Goal: Task Accomplishment & Management: Use online tool/utility

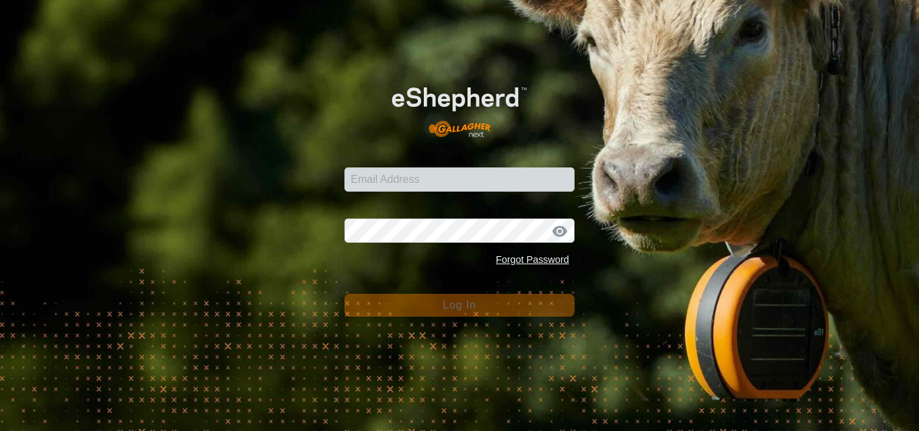
type input "[PERSON_NAME][EMAIL_ADDRESS][DOMAIN_NAME]"
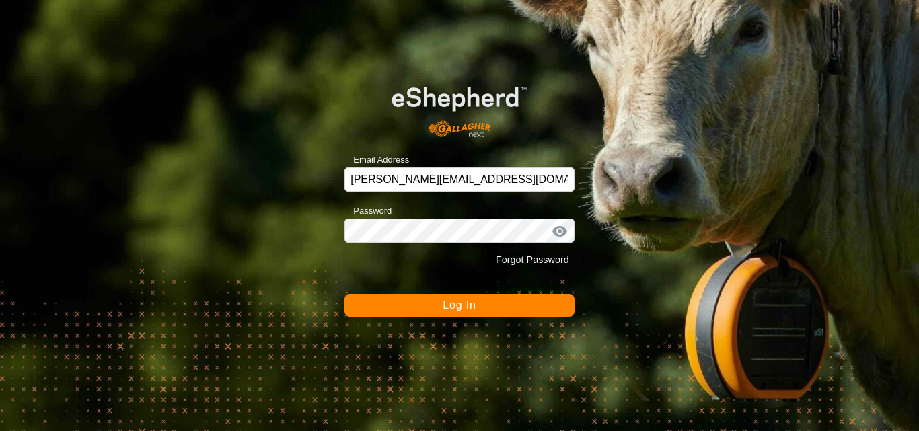
click at [475, 305] on span "Log In" at bounding box center [459, 304] width 33 height 11
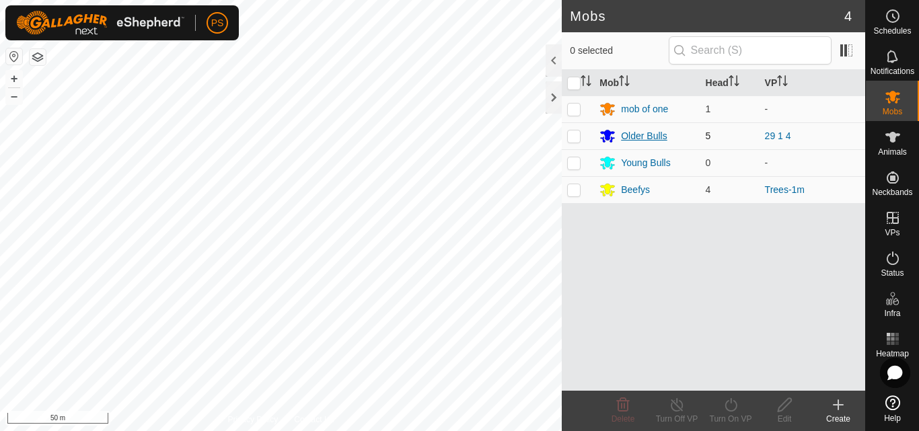
click at [658, 128] on div "Older Bulls" at bounding box center [646, 136] width 95 height 16
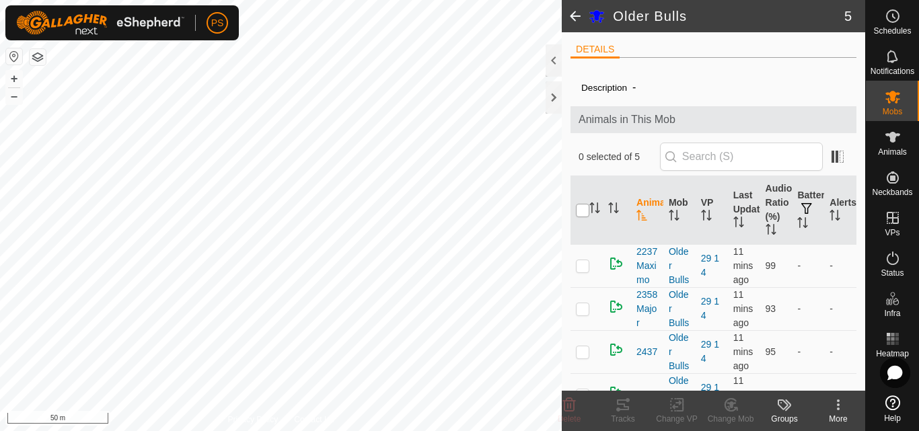
click at [583, 211] on input "checkbox" at bounding box center [582, 210] width 13 height 13
checkbox input "true"
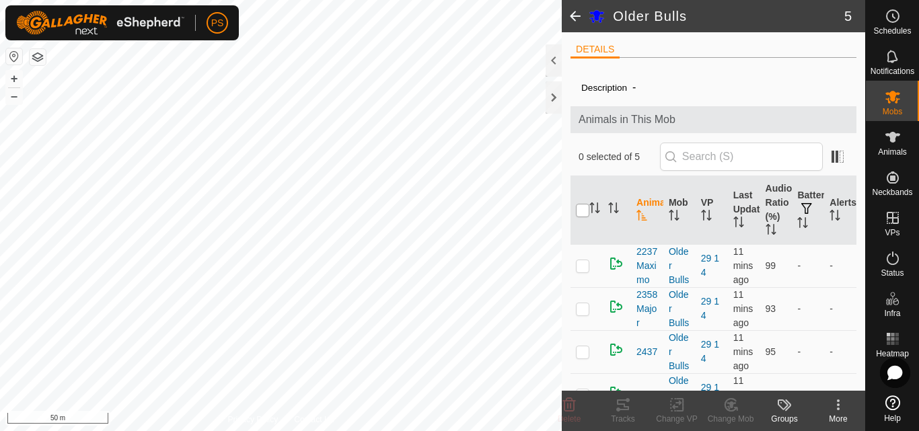
checkbox input "true"
click at [624, 406] on icon at bounding box center [623, 405] width 12 height 11
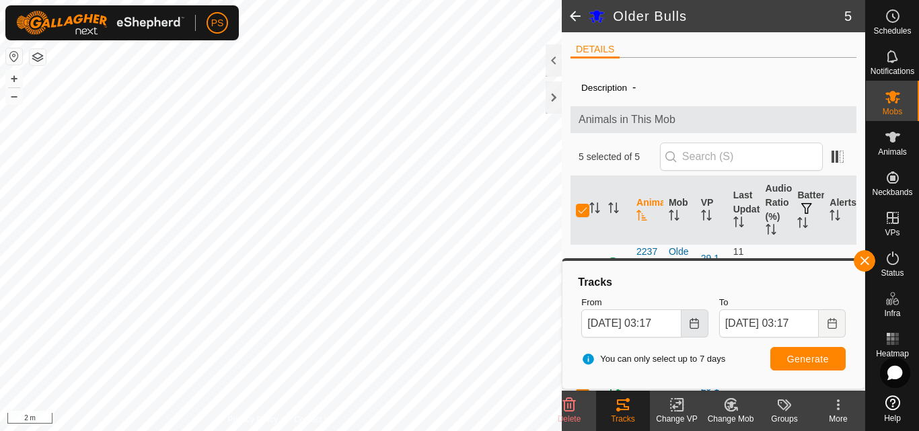
click at [694, 321] on icon "Choose Date" at bounding box center [694, 323] width 11 height 11
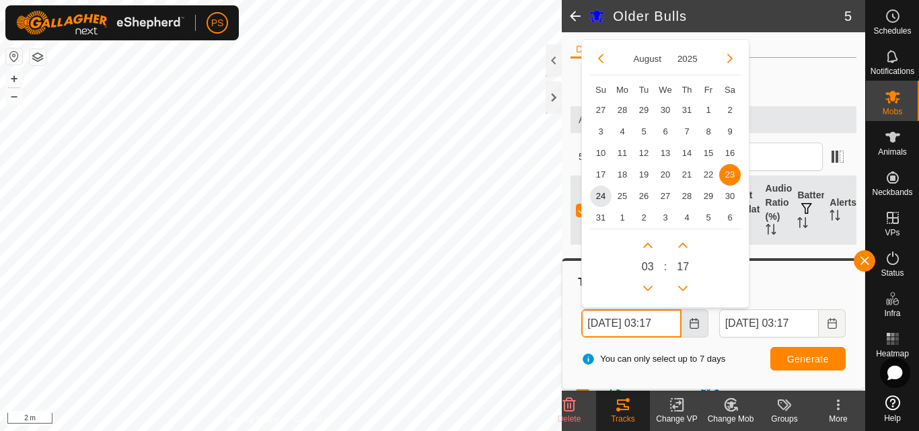
scroll to position [0, 6]
click at [651, 284] on button "Previous Hour" at bounding box center [648, 288] width 22 height 22
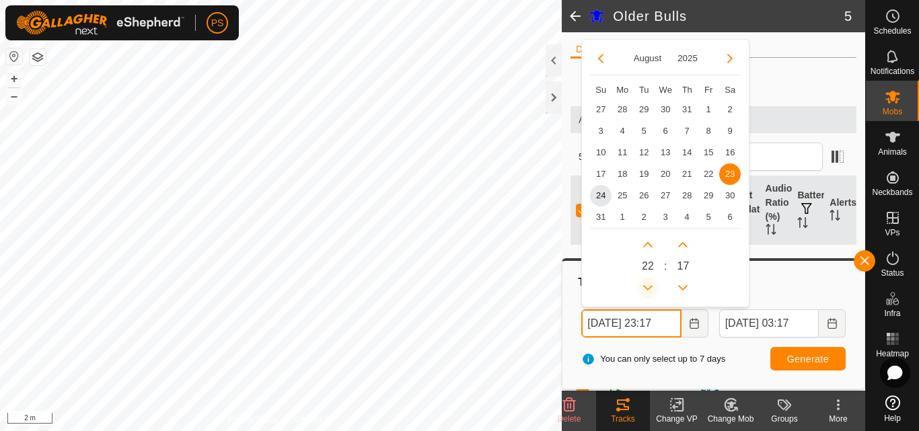
click at [651, 287] on button "Previous Hour" at bounding box center [648, 288] width 22 height 22
type input "[DATE] 22:17"
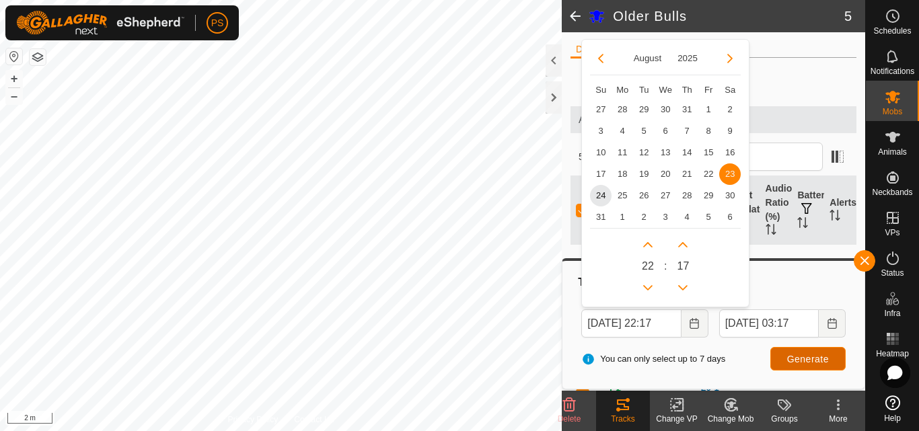
click at [817, 356] on span "Generate" at bounding box center [808, 359] width 42 height 11
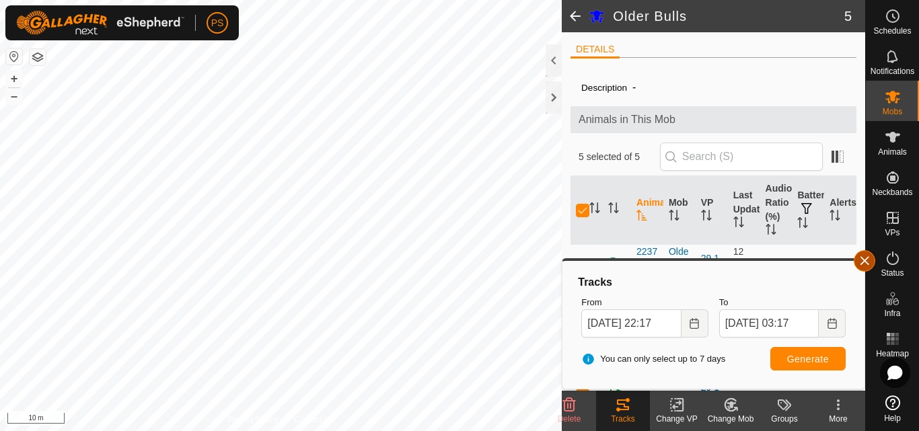
click at [870, 261] on button "button" at bounding box center [865, 261] width 22 height 22
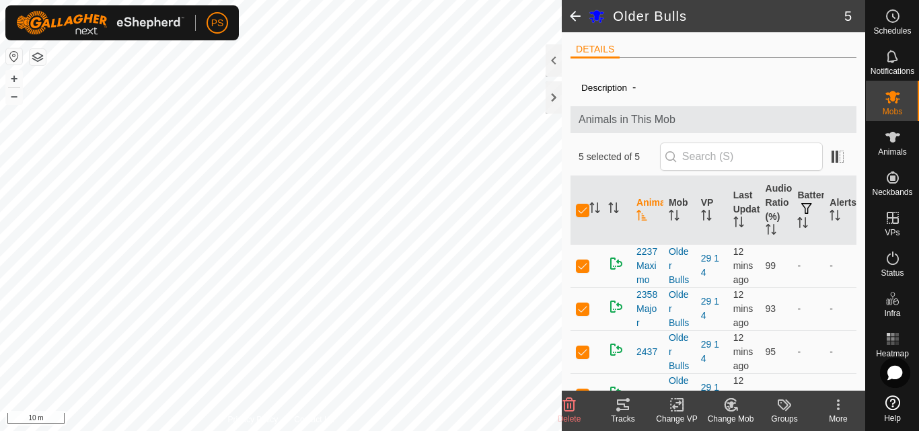
click at [573, 14] on span at bounding box center [575, 16] width 27 height 32
